Goal: Task Accomplishment & Management: Manage account settings

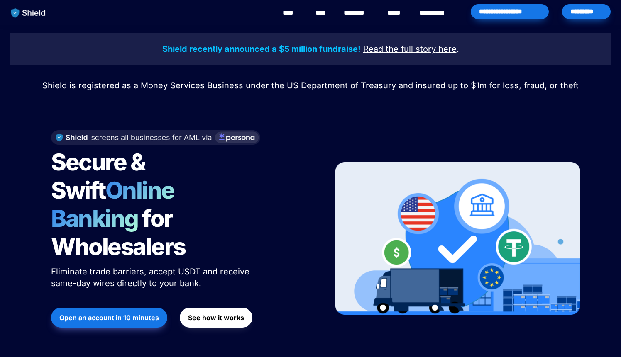
click at [598, 15] on div "*********" at bounding box center [586, 11] width 49 height 15
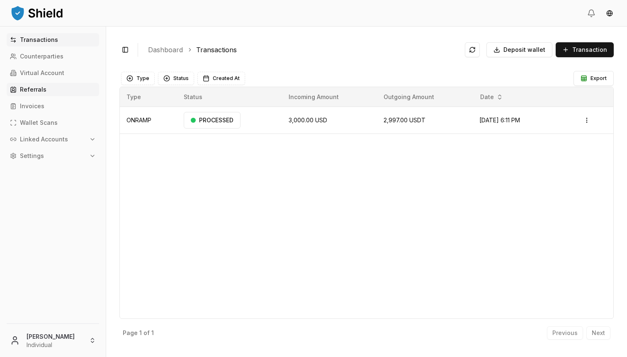
click at [37, 90] on p "Referrals" at bounding box center [33, 90] width 27 height 6
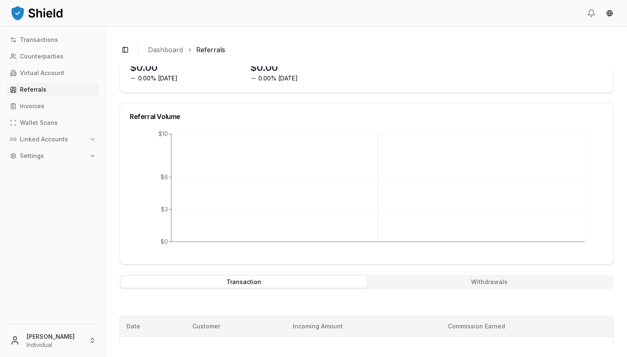
scroll to position [180, 0]
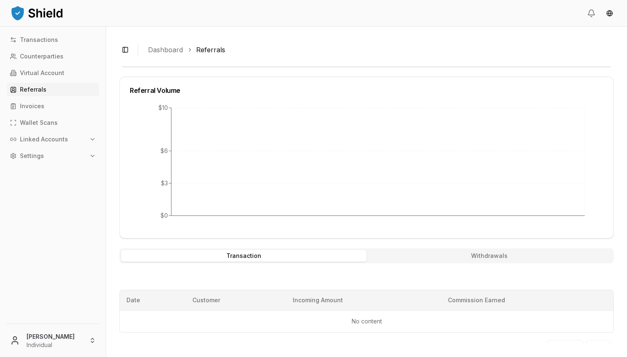
click at [470, 259] on button "Withdrawals" at bounding box center [490, 256] width 246 height 12
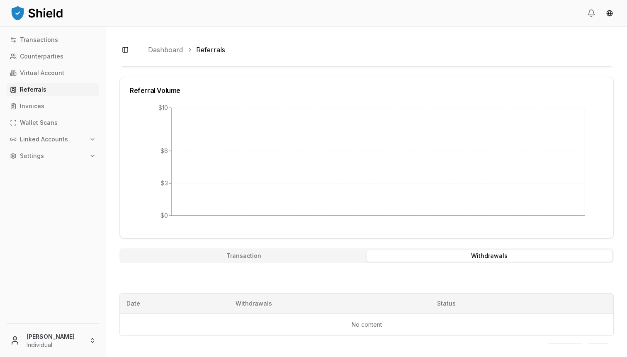
click at [314, 249] on div "Transaction Withdrawals" at bounding box center [367, 256] width 495 height 15
click at [313, 251] on button "Transaction" at bounding box center [244, 256] width 246 height 12
